Goal: Information Seeking & Learning: Learn about a topic

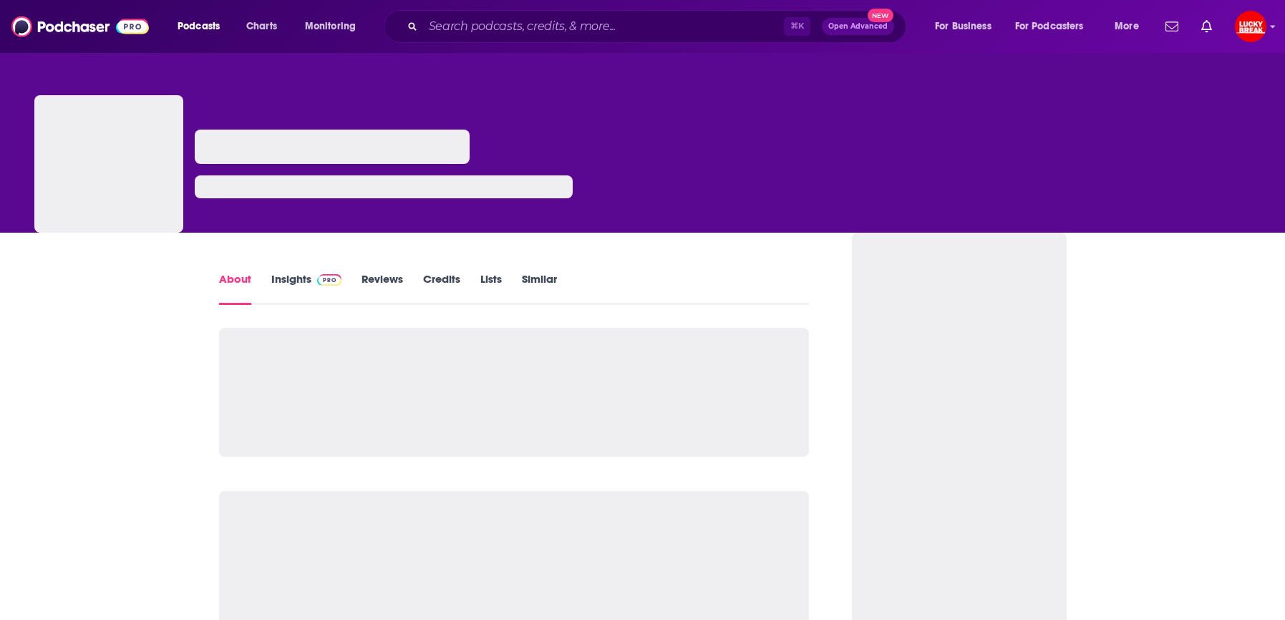
click at [286, 275] on link "Insights" at bounding box center [306, 288] width 71 height 33
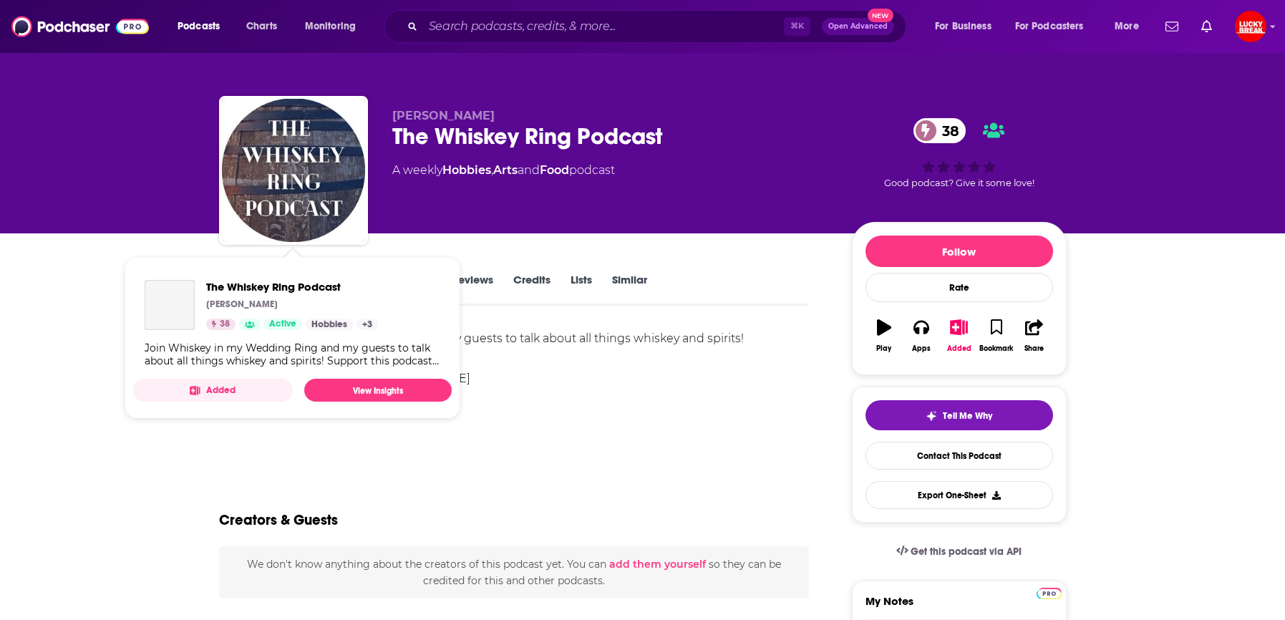
click at [503, 357] on div "Join Whiskey in my Wedding Ring and my guests to talk about all things whiskey …" at bounding box center [514, 359] width 591 height 60
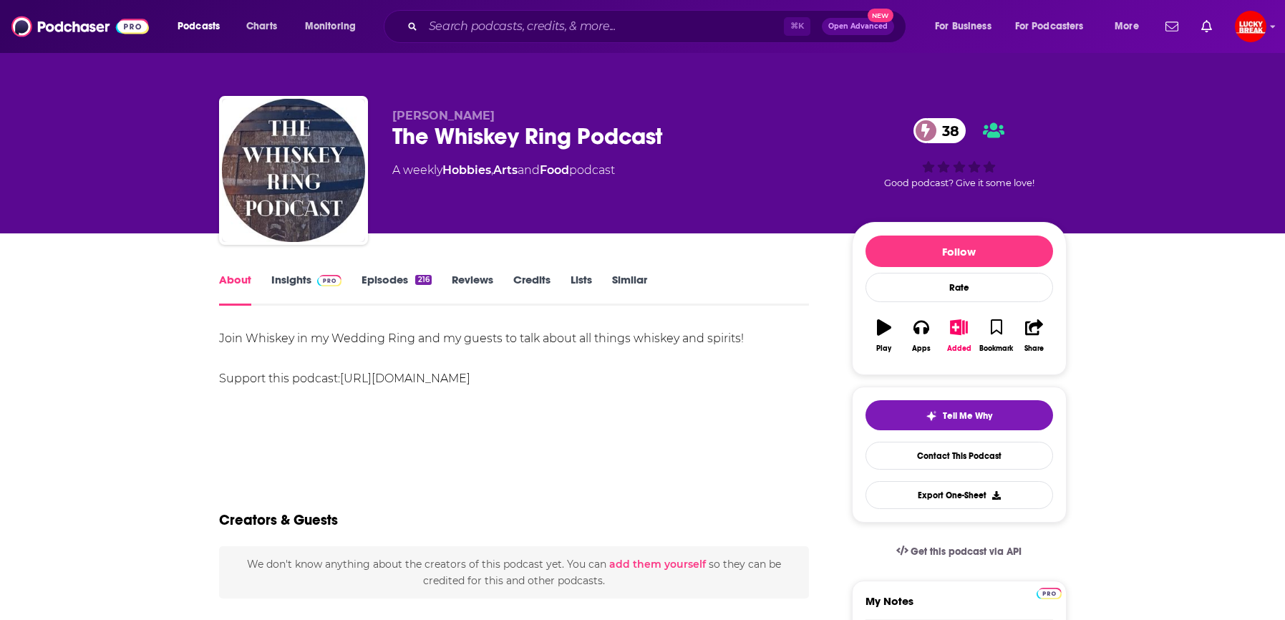
click at [288, 276] on link "Insights" at bounding box center [306, 289] width 71 height 33
